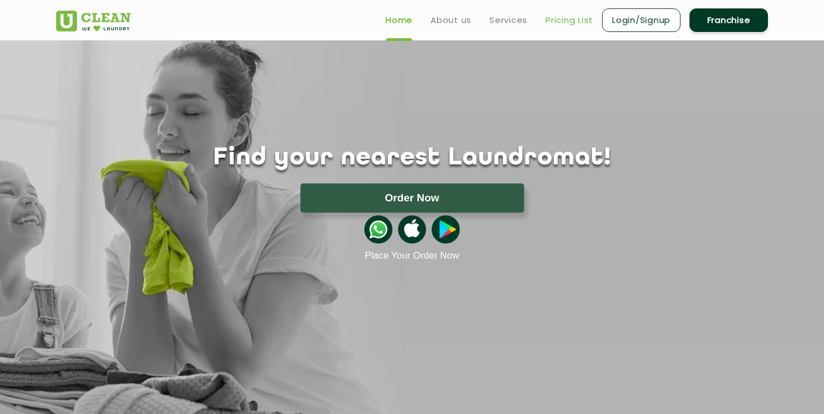
click at [581, 24] on link "Pricing List" at bounding box center [569, 19] width 48 height 13
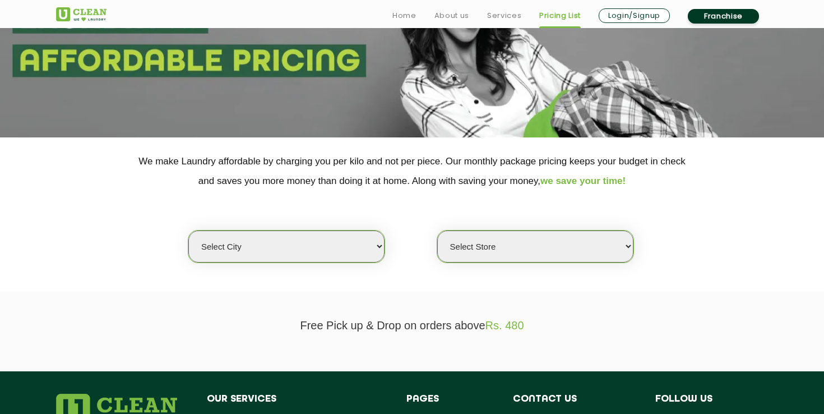
scroll to position [156, 0]
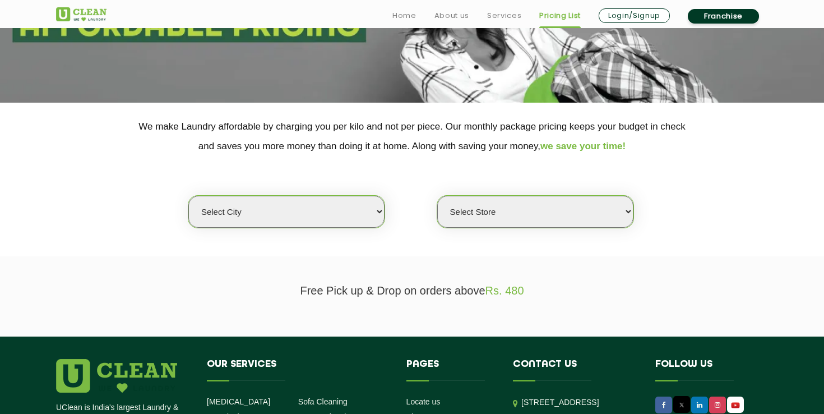
click at [188, 196] on select "Select city [GEOGRAPHIC_DATA] [GEOGRAPHIC_DATA] [GEOGRAPHIC_DATA] [GEOGRAPHIC_D…" at bounding box center [286, 212] width 196 height 32
select select "1"
click option "[GEOGRAPHIC_DATA]" at bounding box center [0, 0] width 0 height 0
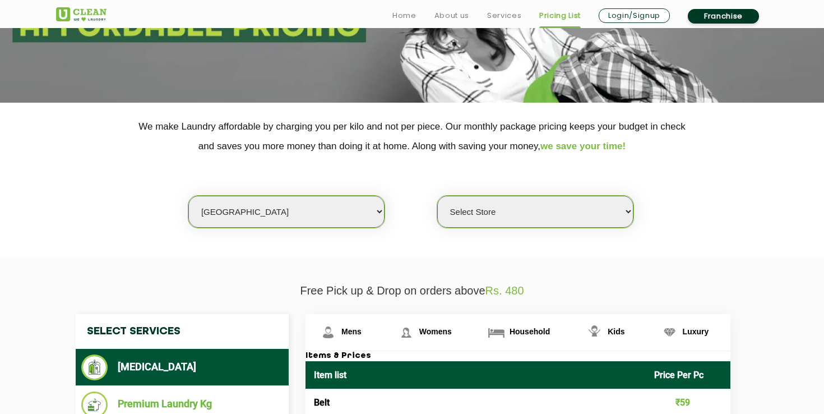
click at [437, 196] on select "Select Store [GEOGRAPHIC_DATA] [GEOGRAPHIC_DATA] 2 [GEOGRAPHIC_DATA] [PERSON_NA…" at bounding box center [535, 212] width 196 height 32
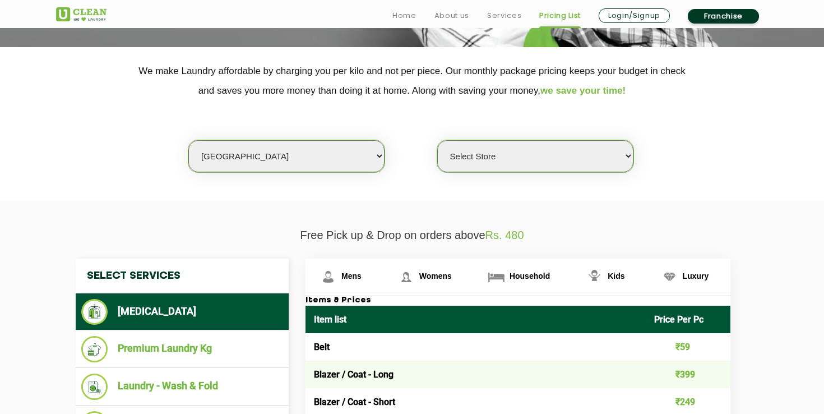
scroll to position [295, 0]
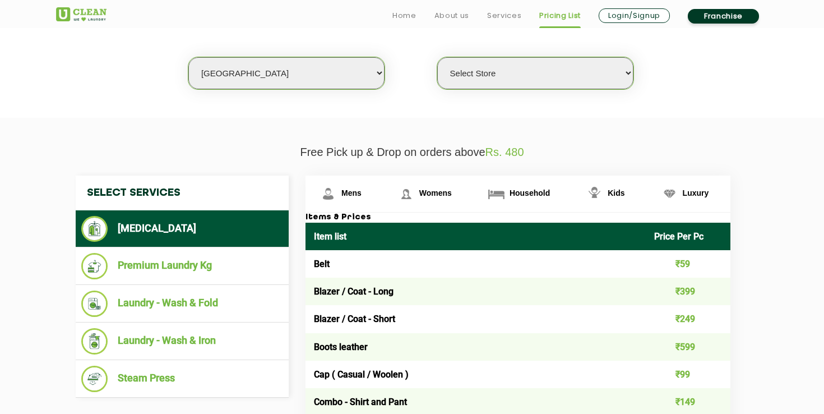
select select "141"
click option "UClean Lajpat Nagar" at bounding box center [0, 0] width 0 height 0
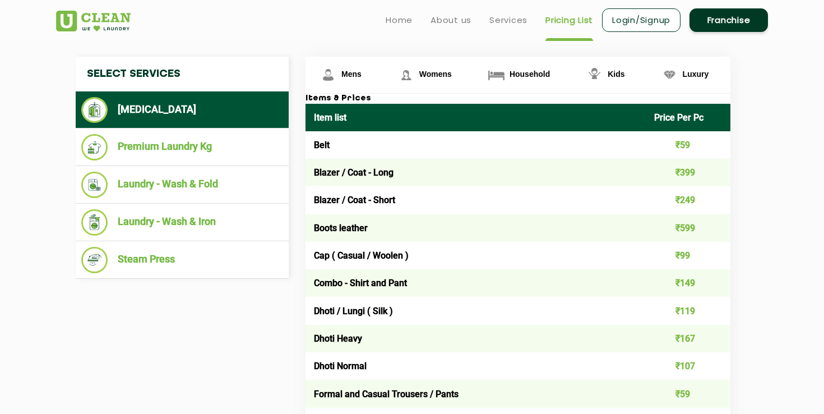
scroll to position [415, 0]
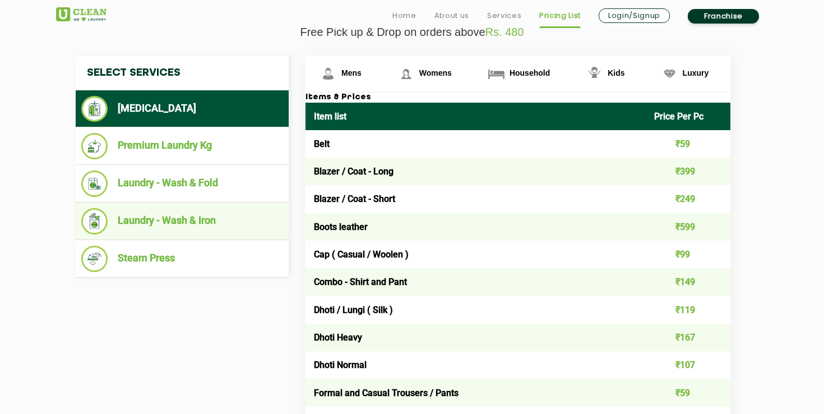
click at [210, 215] on li "Laundry - Wash & Iron" at bounding box center [182, 221] width 202 height 26
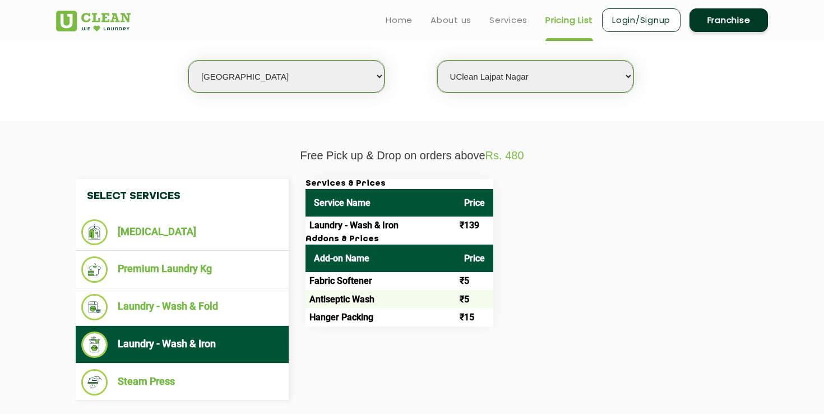
scroll to position [290, 0]
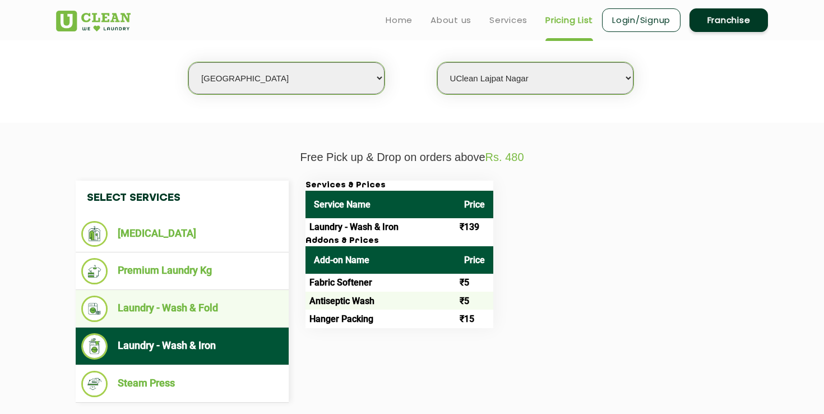
click at [219, 312] on li "Laundry - Wash & Fold" at bounding box center [182, 308] width 202 height 26
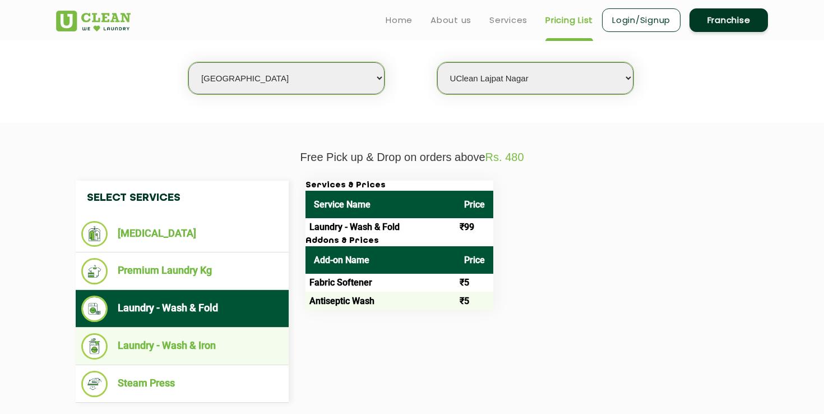
click at [199, 353] on li "Laundry - Wash & Iron" at bounding box center [182, 346] width 202 height 26
